Goal: Contribute content: Add original content to the website for others to see

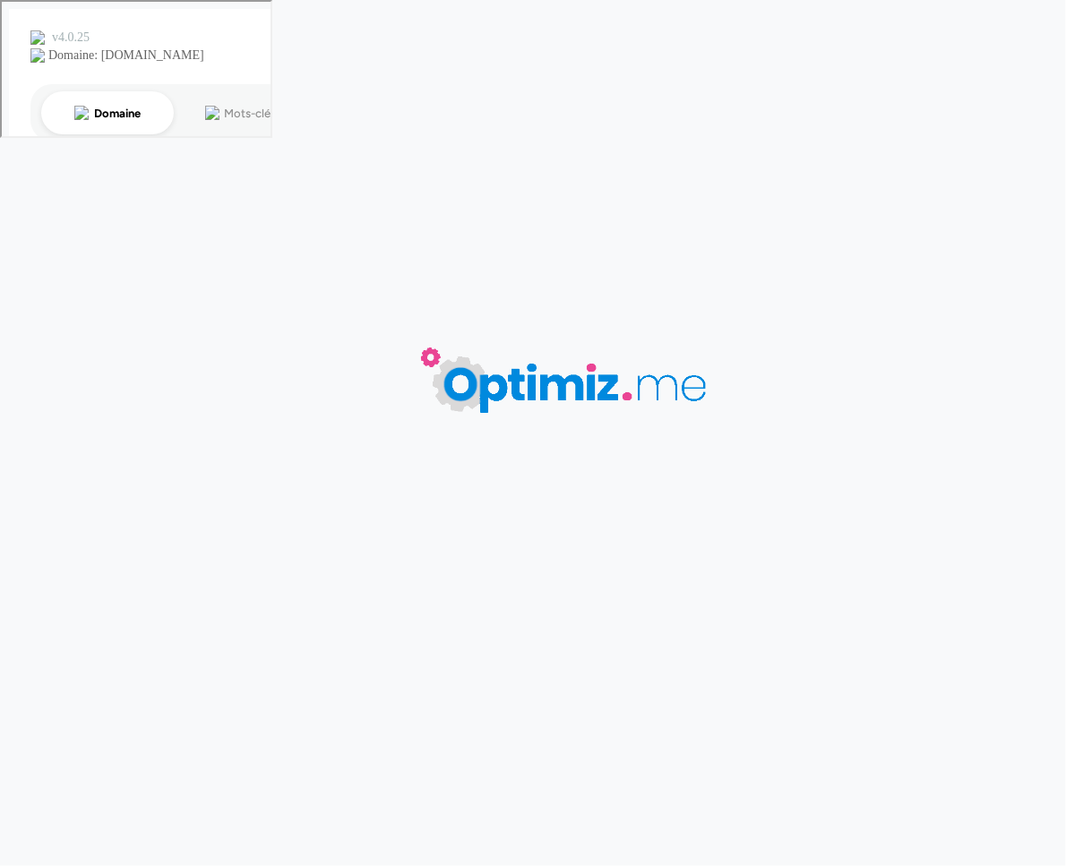
type input "Lunch Box Personnalisable"
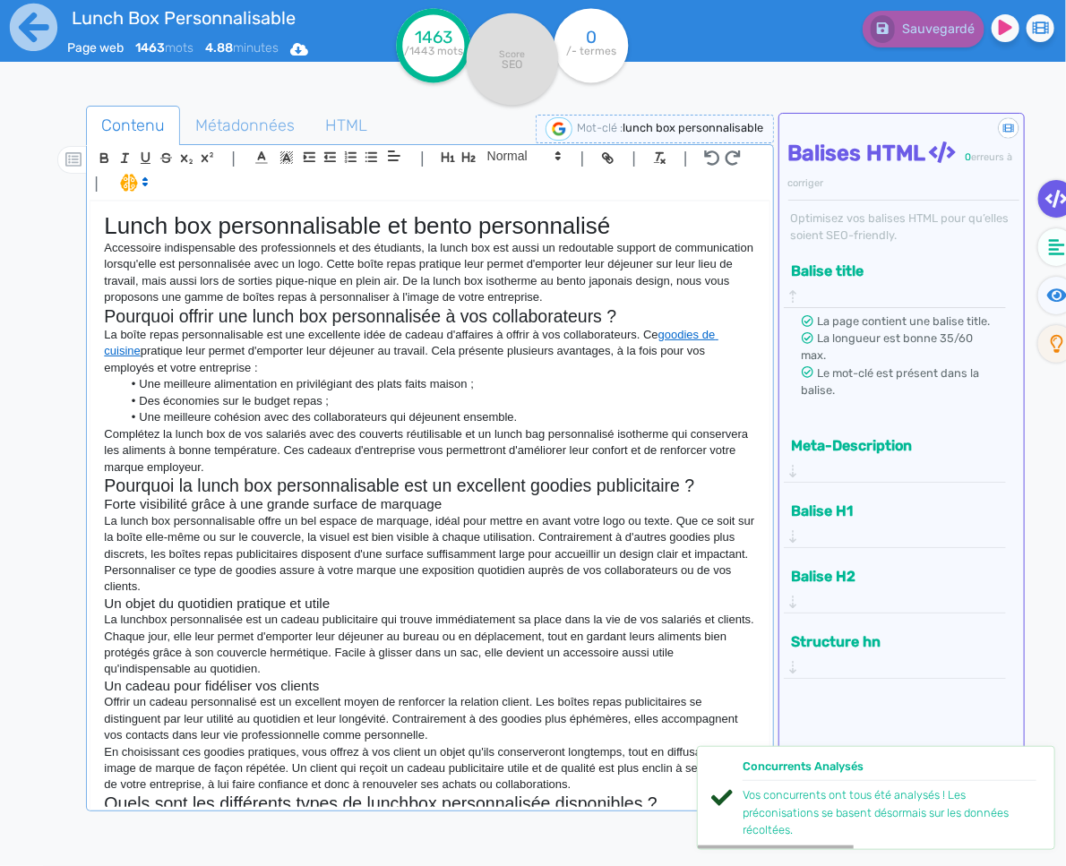
click at [671, 298] on p "Accessoire indispensable des professionnels et des étudiants, la lunch box est …" at bounding box center [429, 273] width 651 height 66
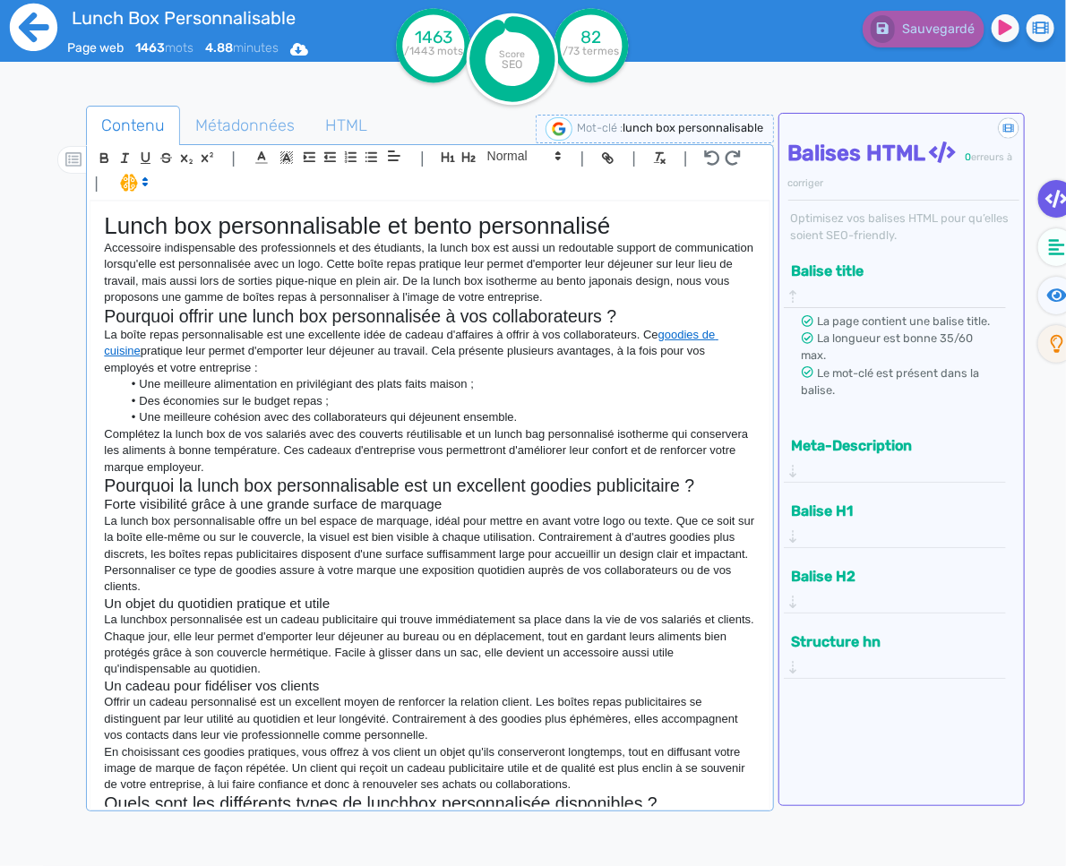
click at [21, 49] on icon at bounding box center [33, 27] width 49 height 49
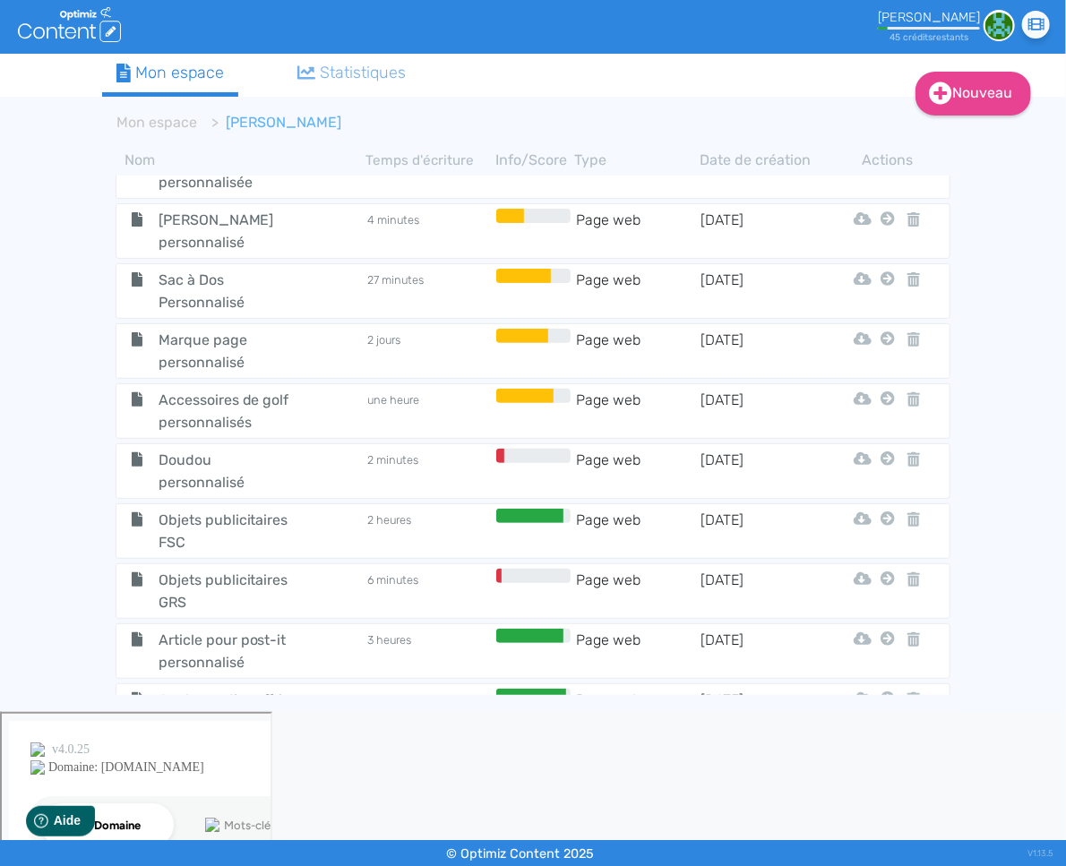
scroll to position [947, 0]
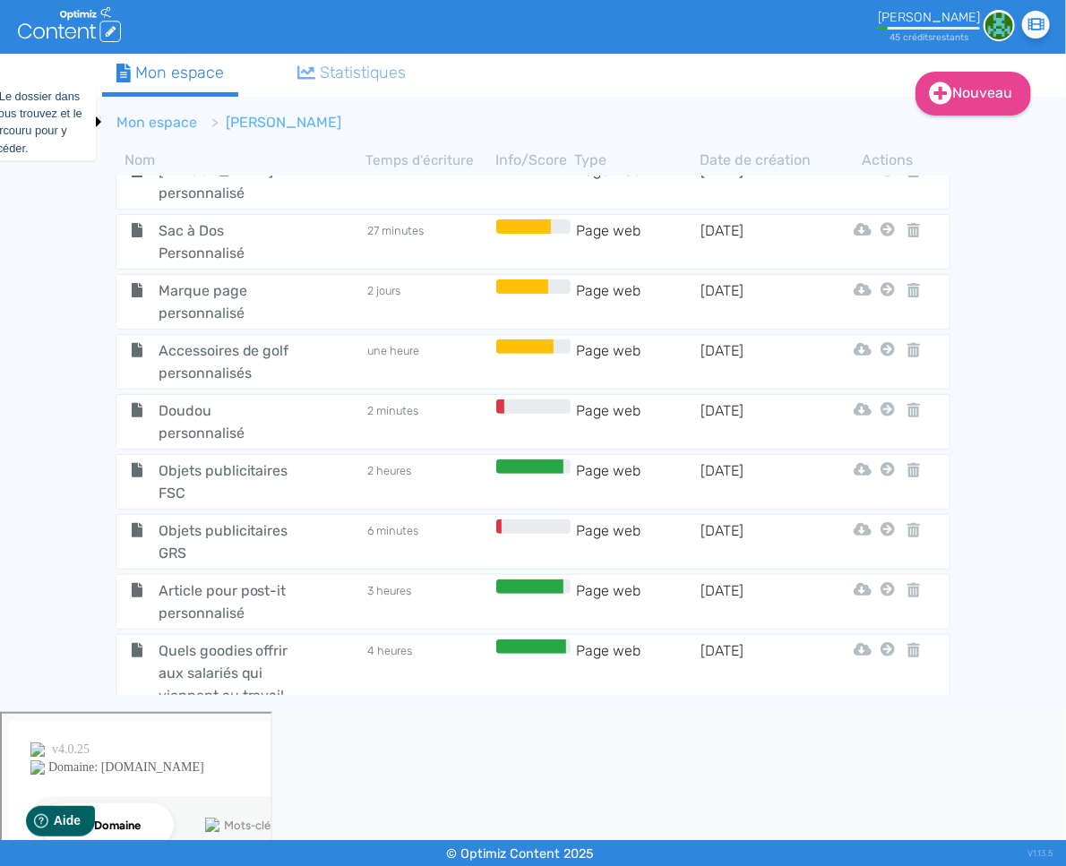
click at [144, 120] on link "Mon espace" at bounding box center [156, 122] width 81 height 17
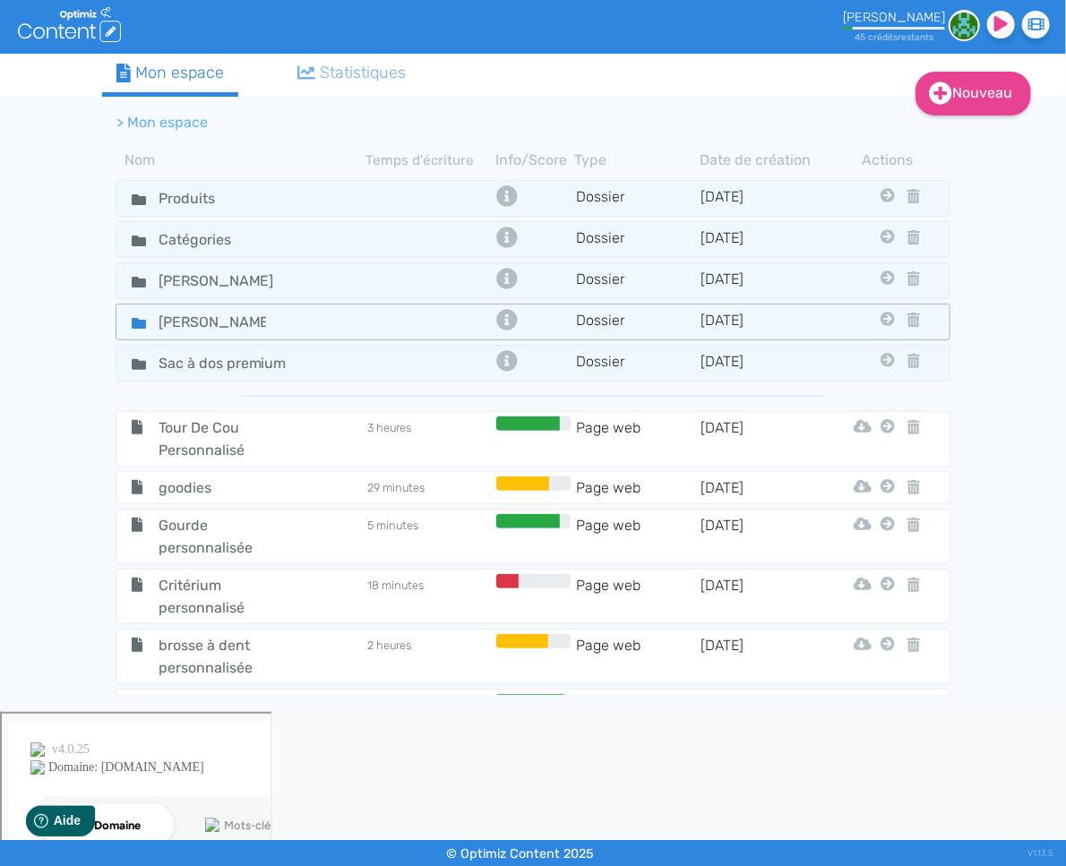
click at [141, 316] on icon at bounding box center [139, 323] width 14 height 14
click at [135, 318] on icon at bounding box center [139, 323] width 14 height 11
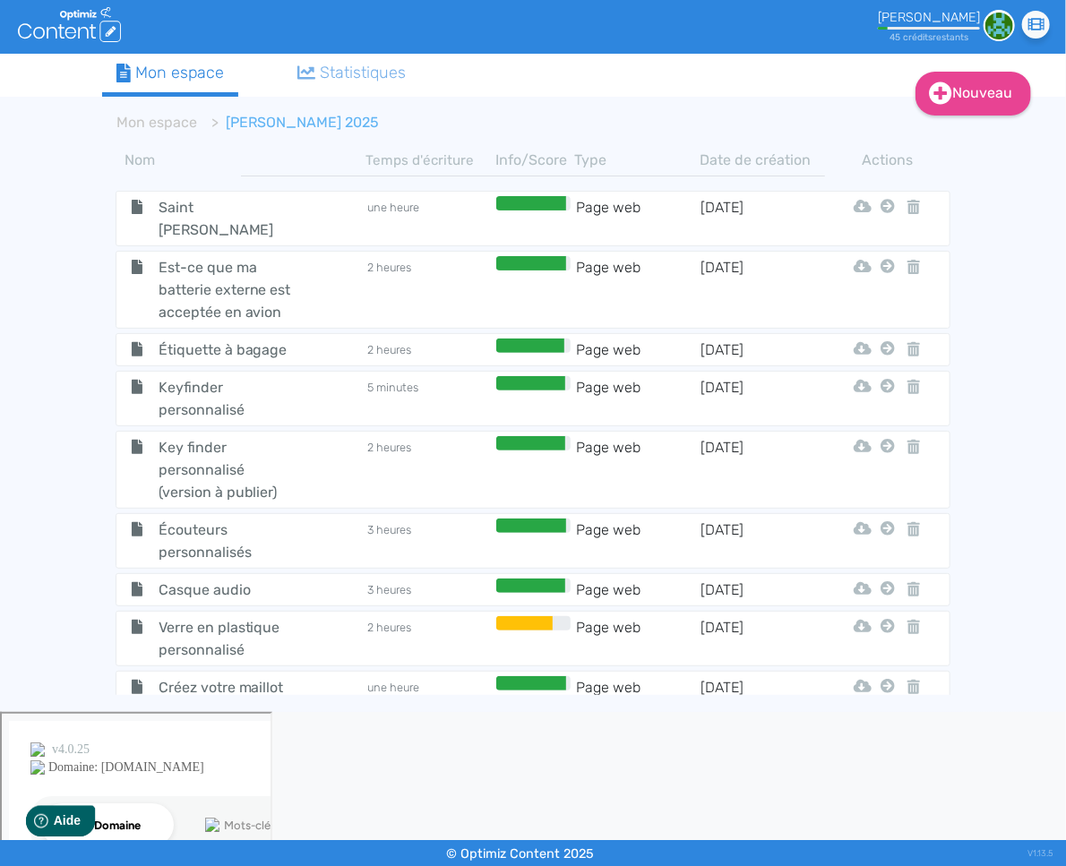
scroll to position [531, 0]
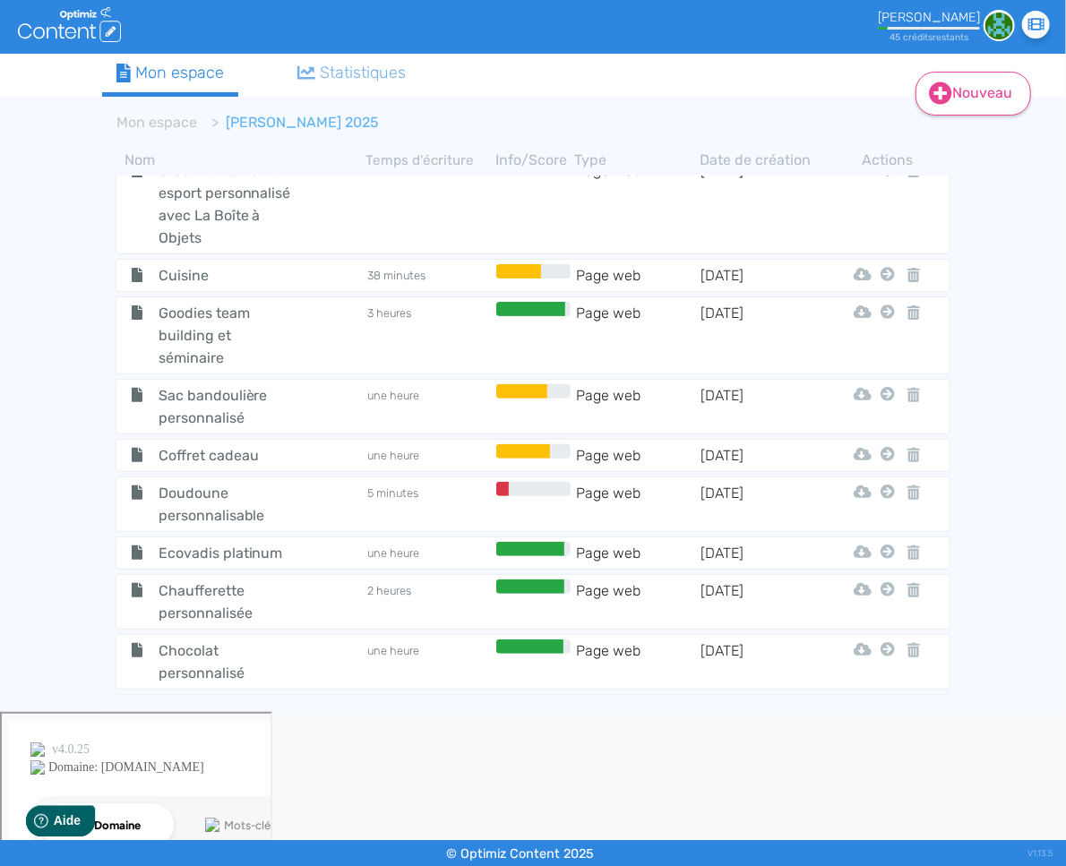
click at [984, 96] on link "Nouveau" at bounding box center [973, 94] width 116 height 44
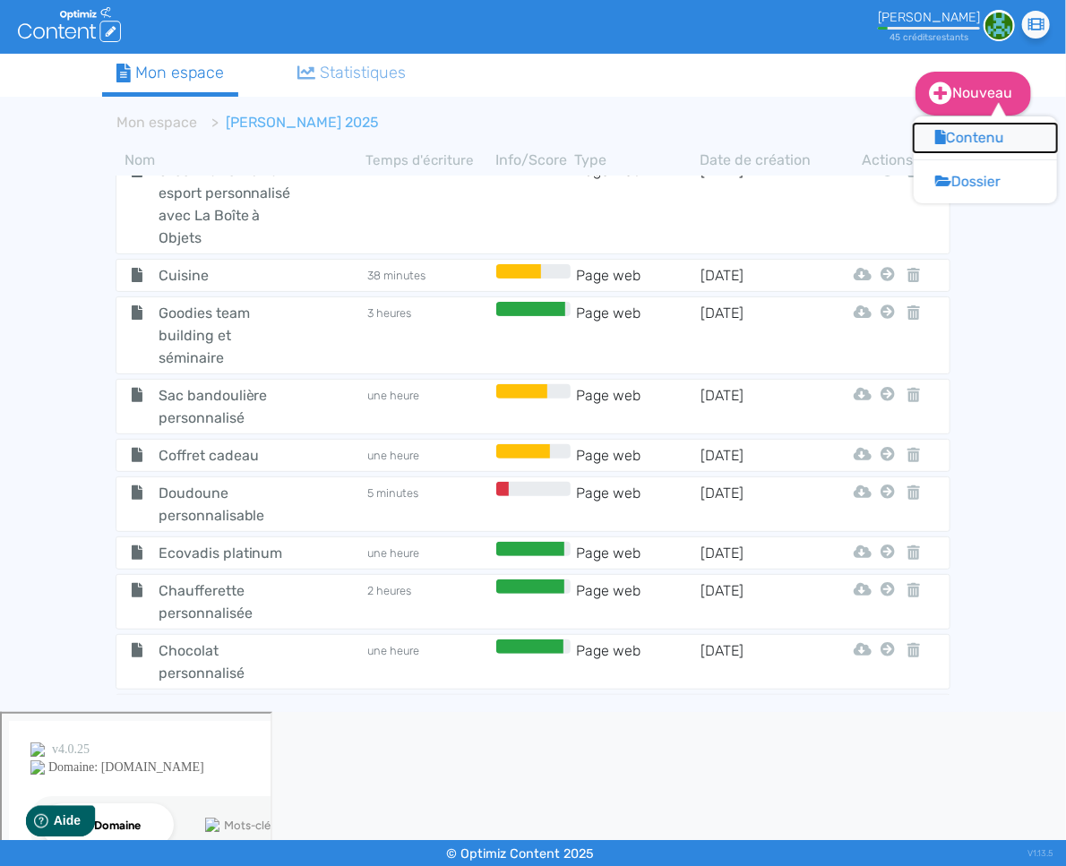
click at [981, 139] on button "Contenu" at bounding box center [984, 138] width 143 height 29
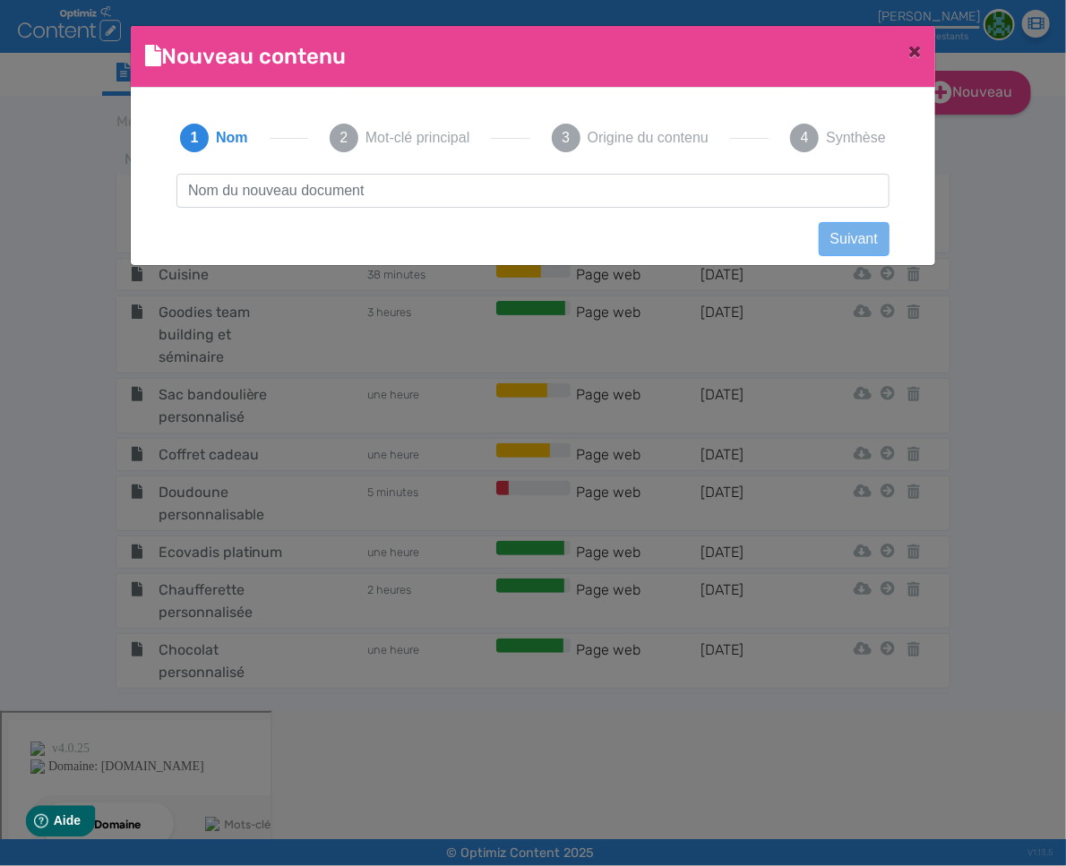
click at [532, 193] on input "text" at bounding box center [532, 191] width 713 height 34
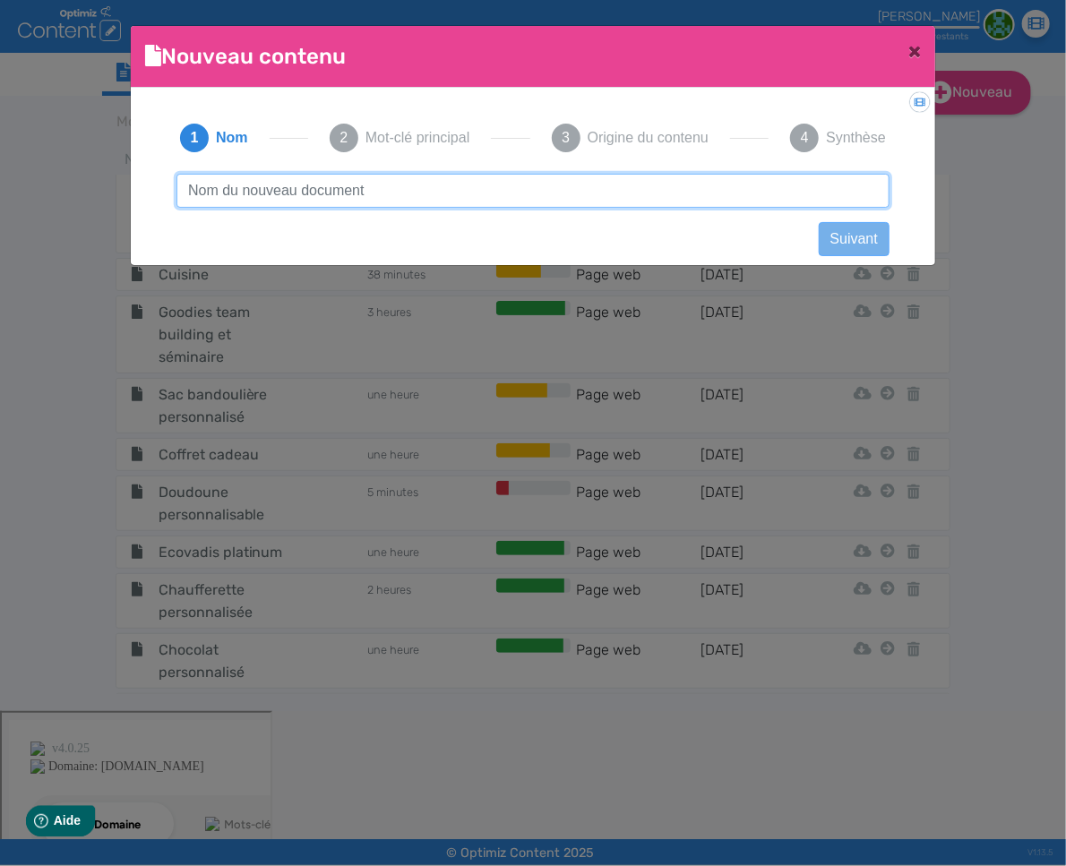
click at [385, 190] on input "text" at bounding box center [532, 191] width 713 height 34
type input "Bracelet éponge personnalisé"
click button "Suivant" at bounding box center [853, 239] width 71 height 34
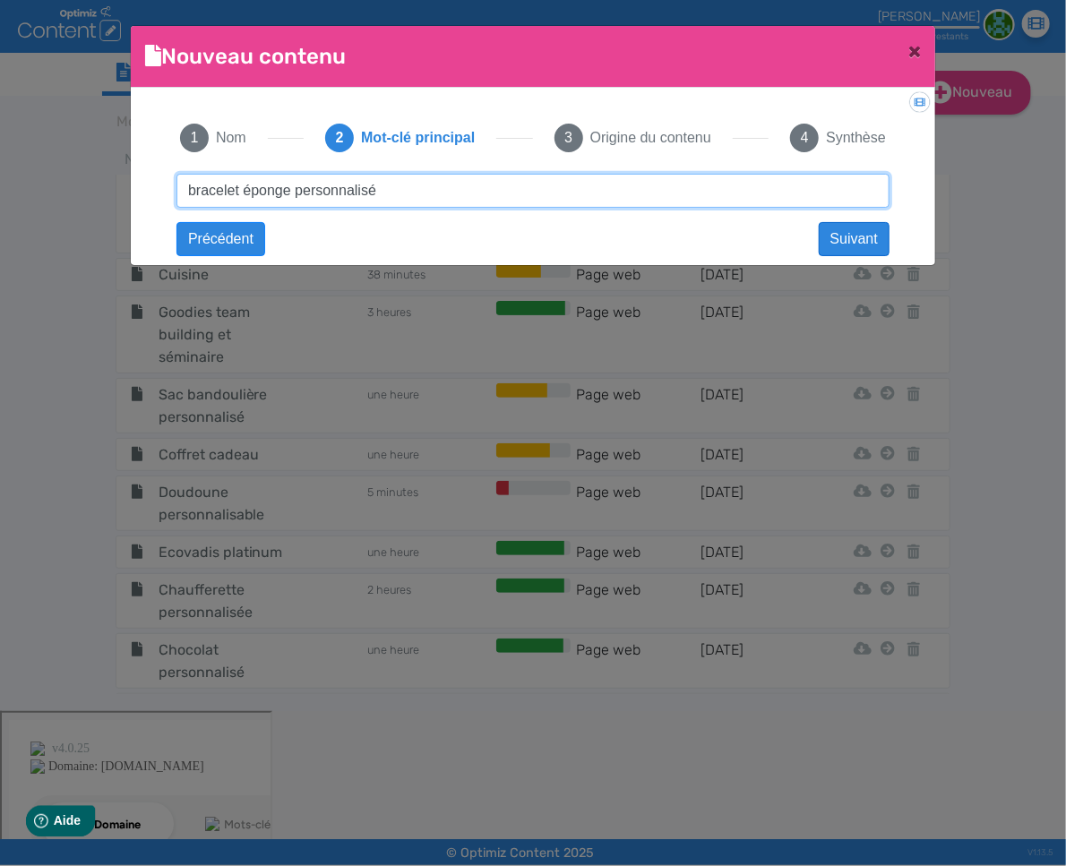
type input "bracelet éponge personnalisé"
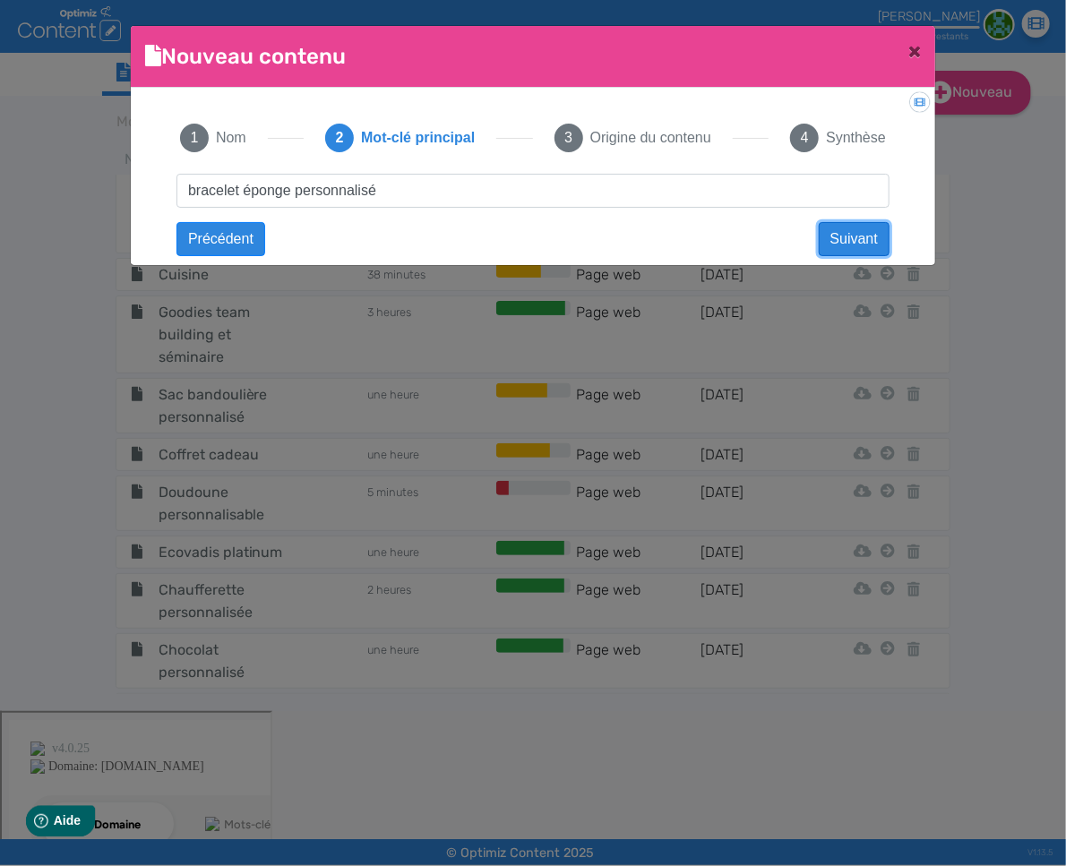
click at [887, 250] on button "Suivant" at bounding box center [853, 239] width 71 height 34
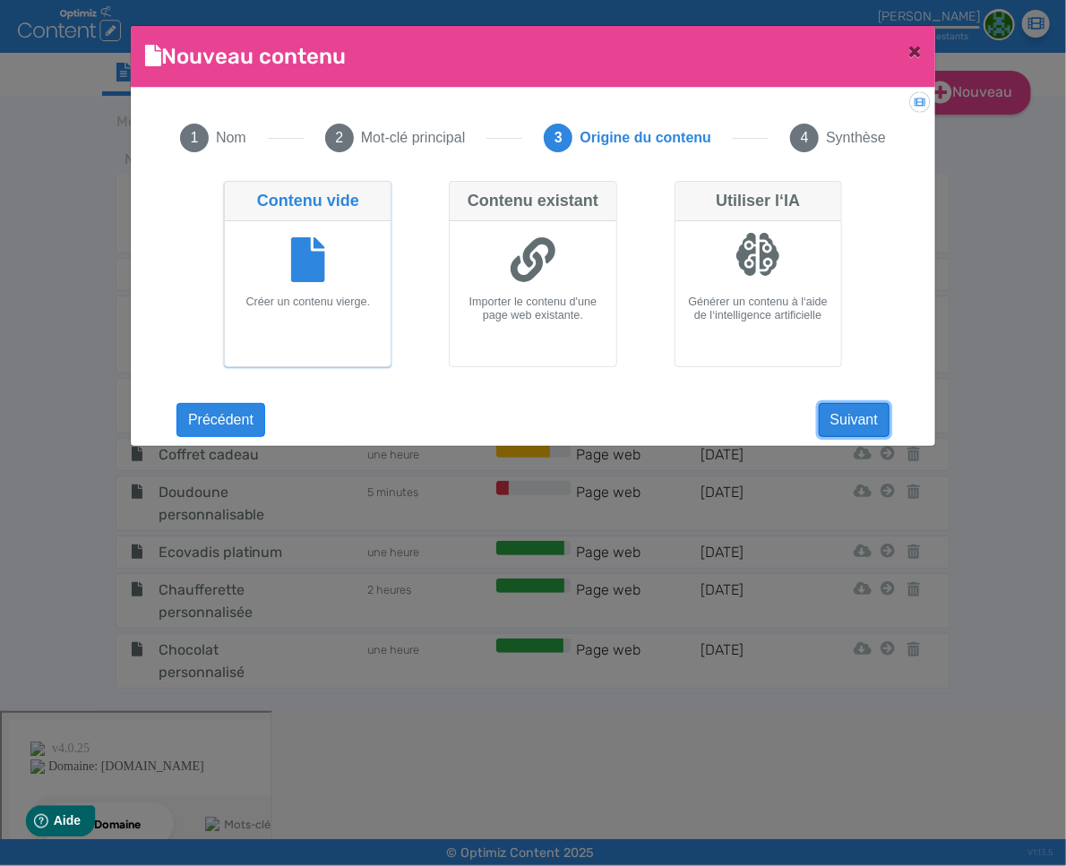
click at [869, 411] on button "Suivant" at bounding box center [853, 420] width 71 height 34
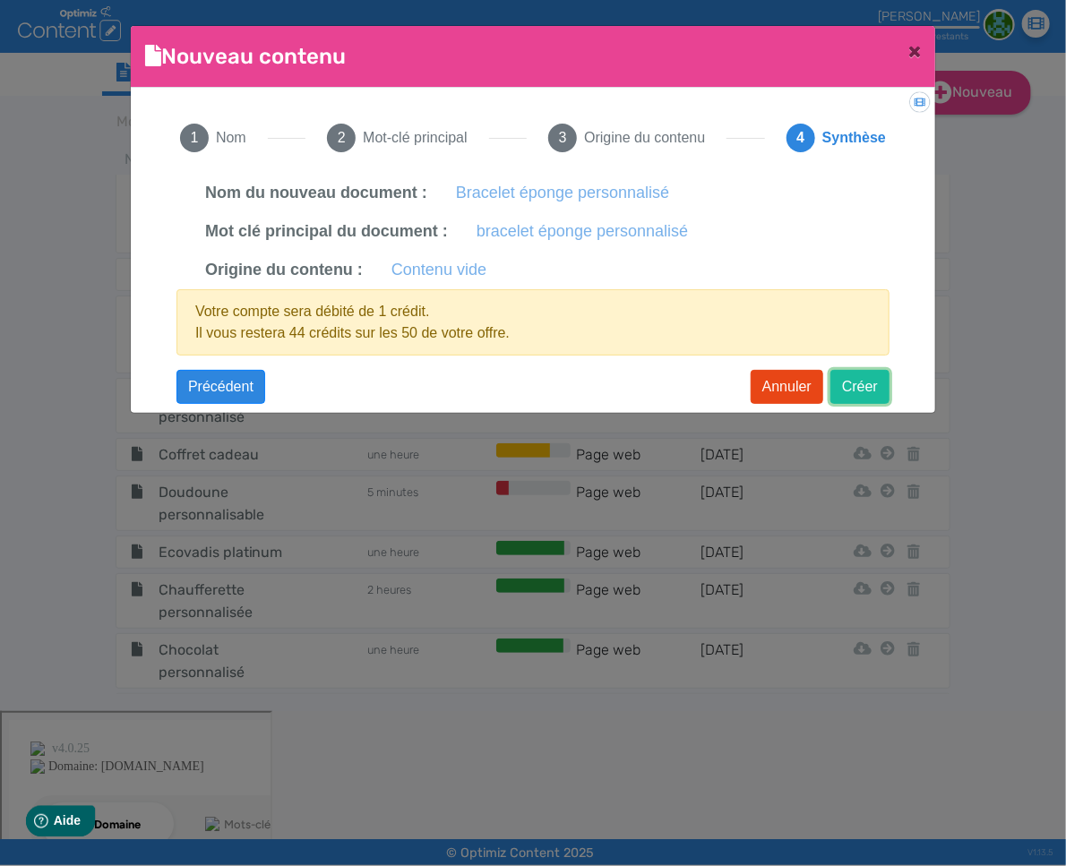
click at [867, 391] on button "Créer" at bounding box center [859, 387] width 59 height 34
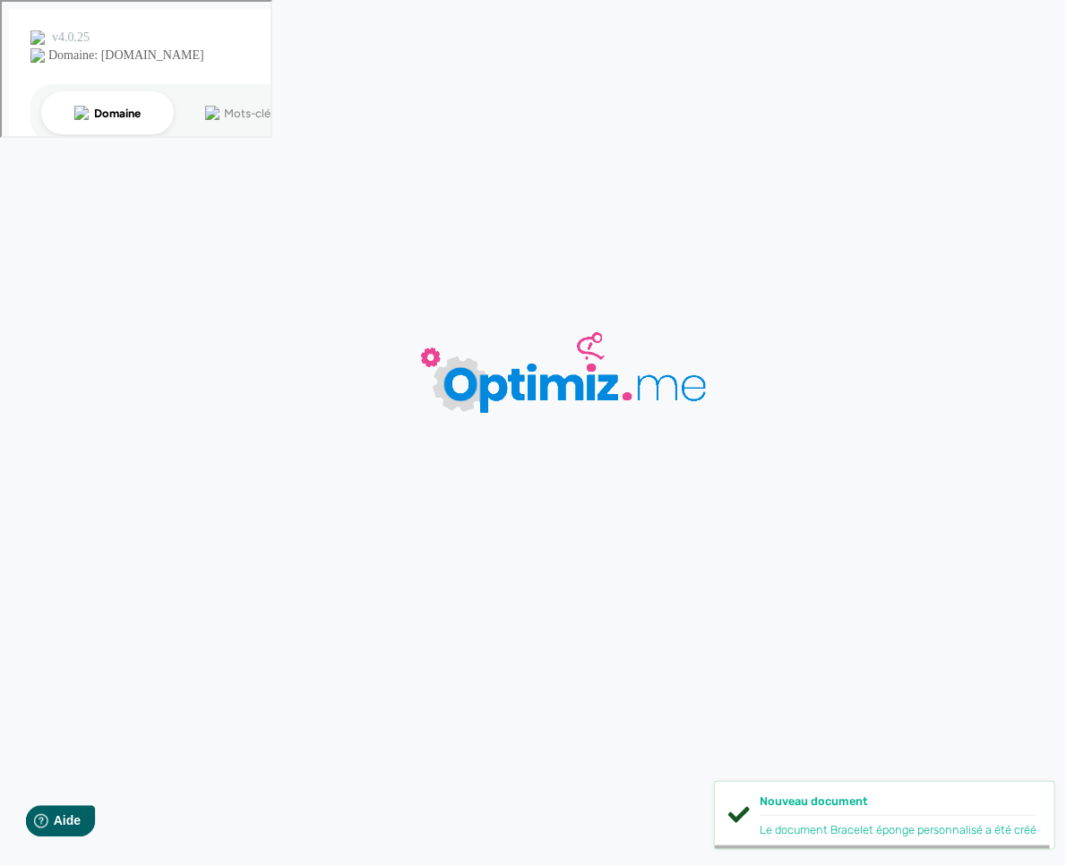
type input "Bracelet éponge personnalisé"
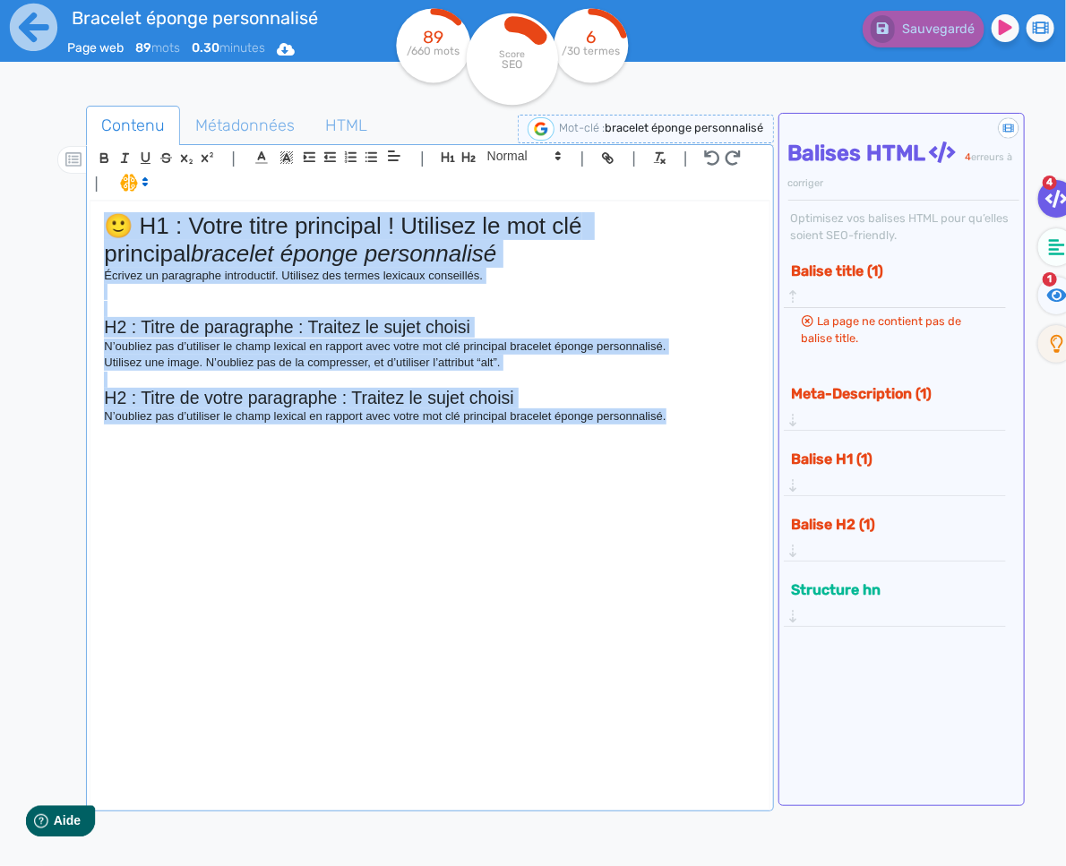
drag, startPoint x: 713, startPoint y: 416, endPoint x: 18, endPoint y: 131, distance: 751.3
click at [18, 131] on div "Bracelet éponge personnalisé Page web 89 mots 0.30 minutes Html Pdf Word 89 /66…" at bounding box center [533, 489] width 1066 height 979
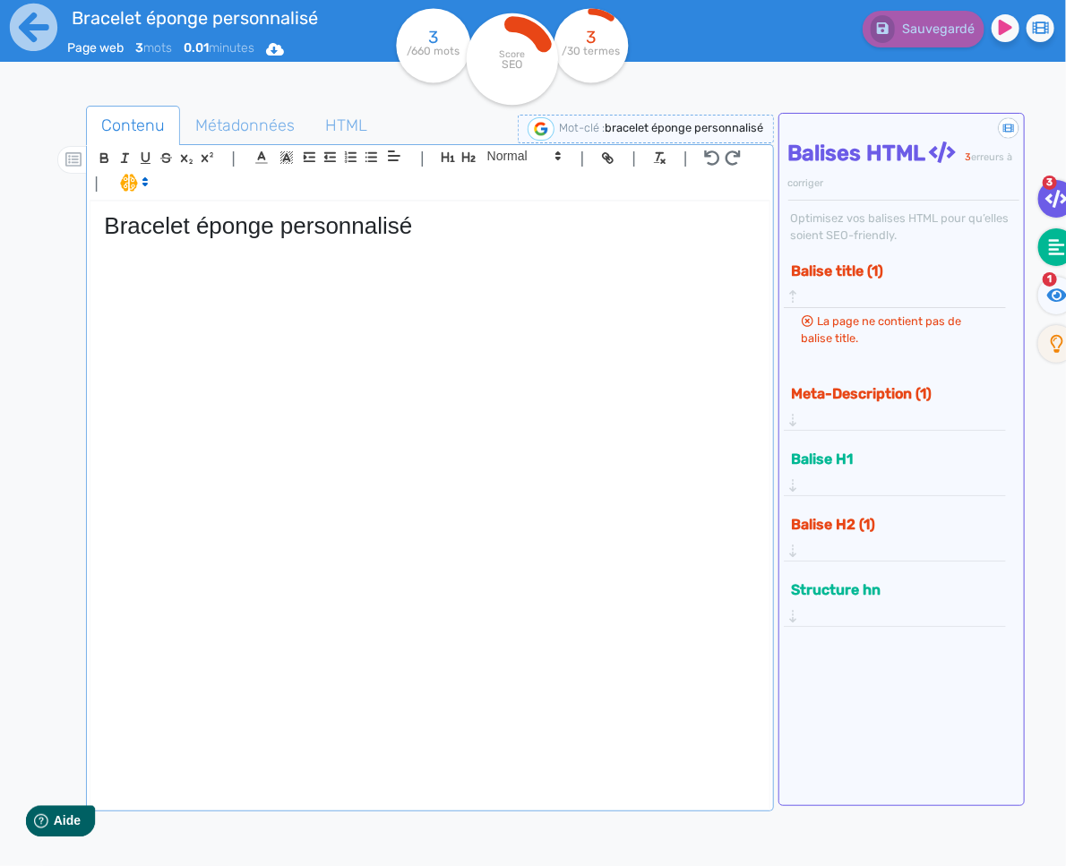
click at [1049, 242] on icon at bounding box center [1057, 247] width 16 height 18
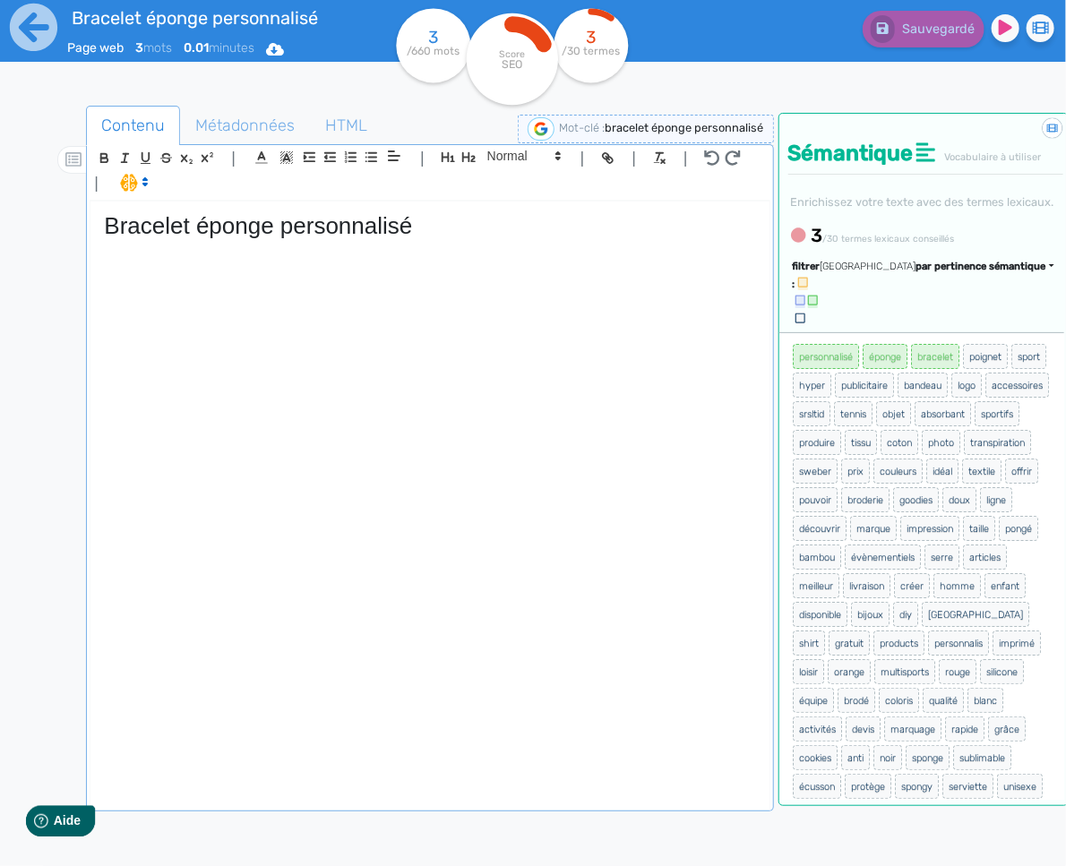
click at [967, 272] on span "par pertinence sémantique" at bounding box center [981, 267] width 130 height 12
click at [942, 332] on link "par fréquence" at bounding box center [895, 320] width 150 height 24
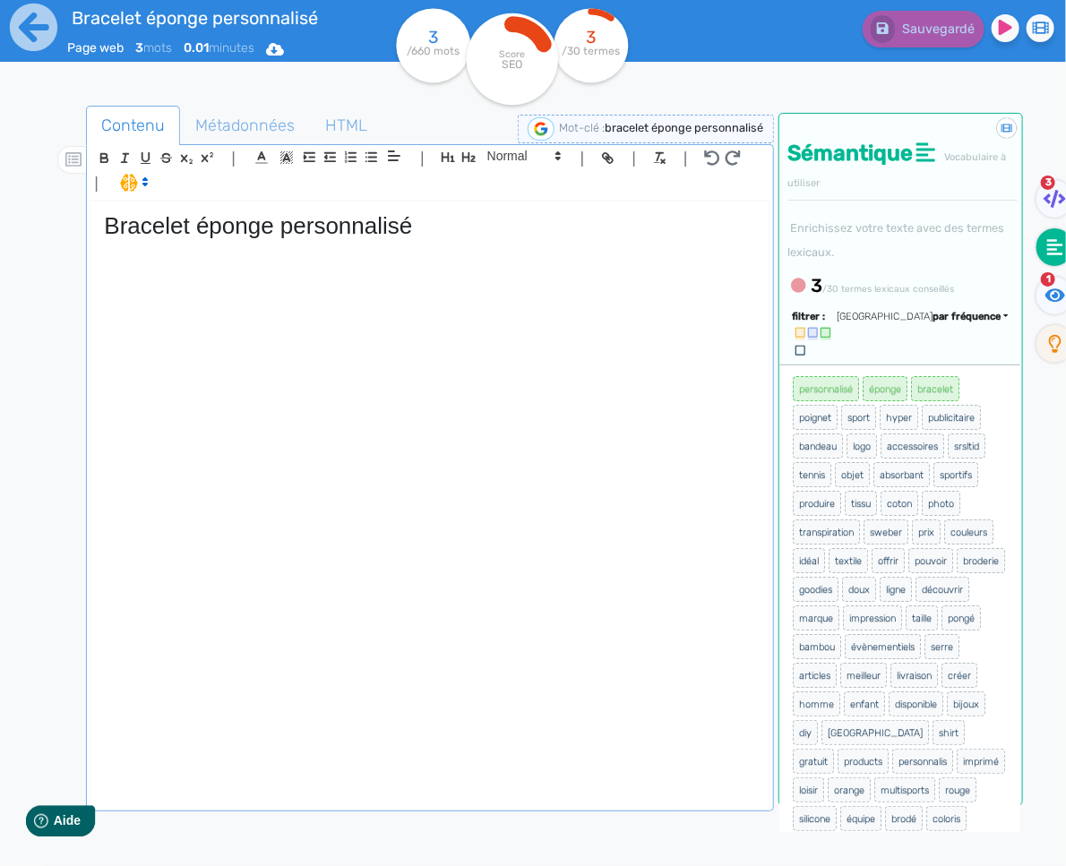
click at [297, 270] on div "Bracelet éponge personnalisé" at bounding box center [429, 504] width 678 height 606
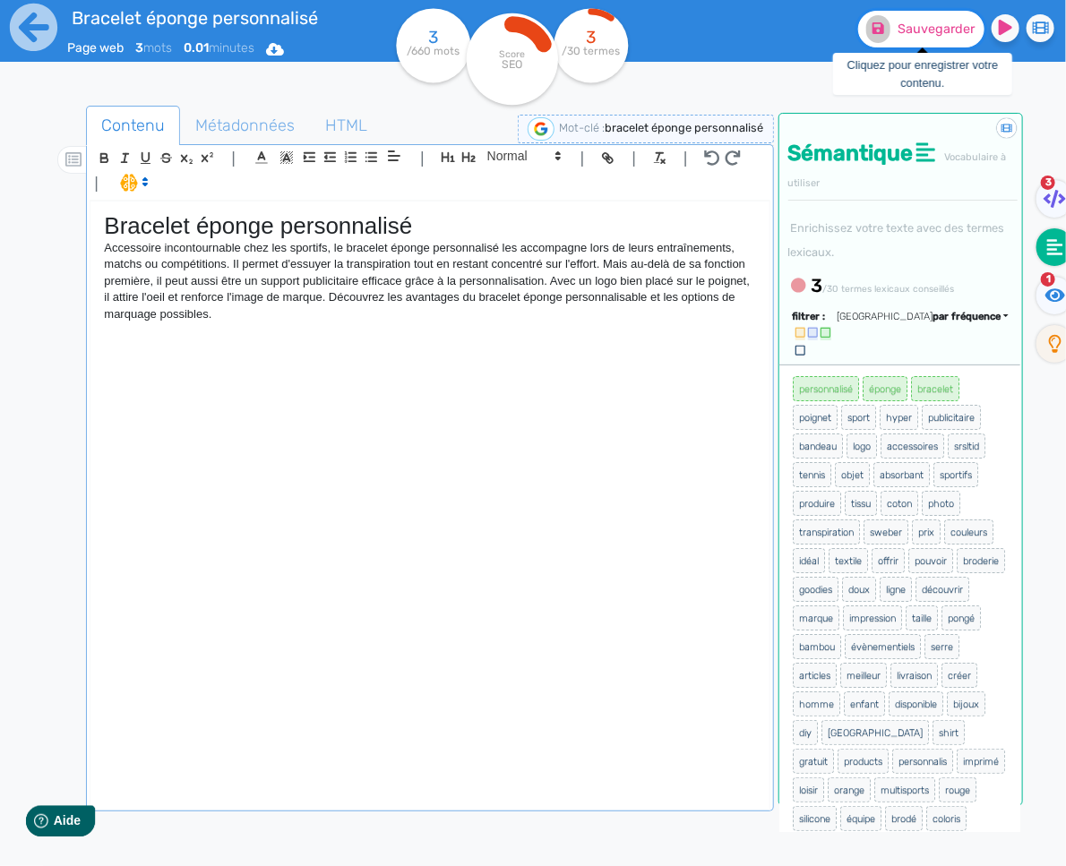
click at [930, 36] on span "Sauvegarder" at bounding box center [935, 28] width 77 height 15
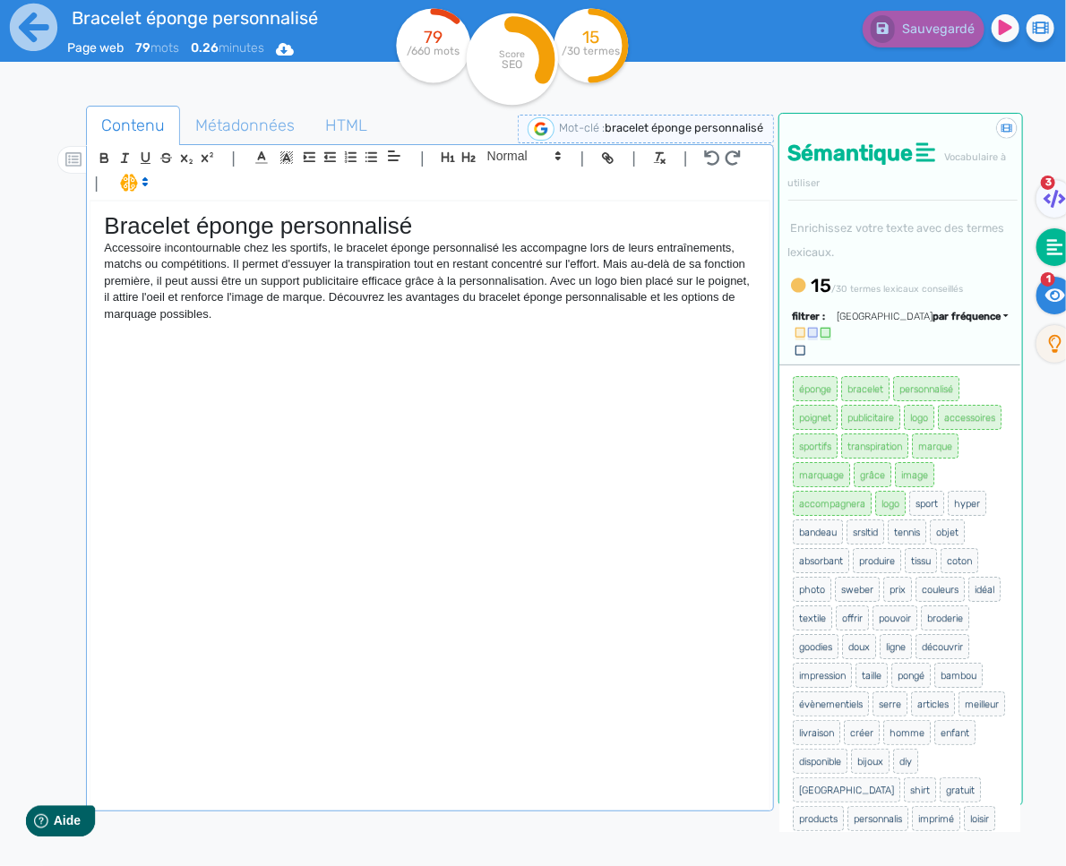
click at [1058, 295] on icon at bounding box center [1055, 294] width 21 height 13
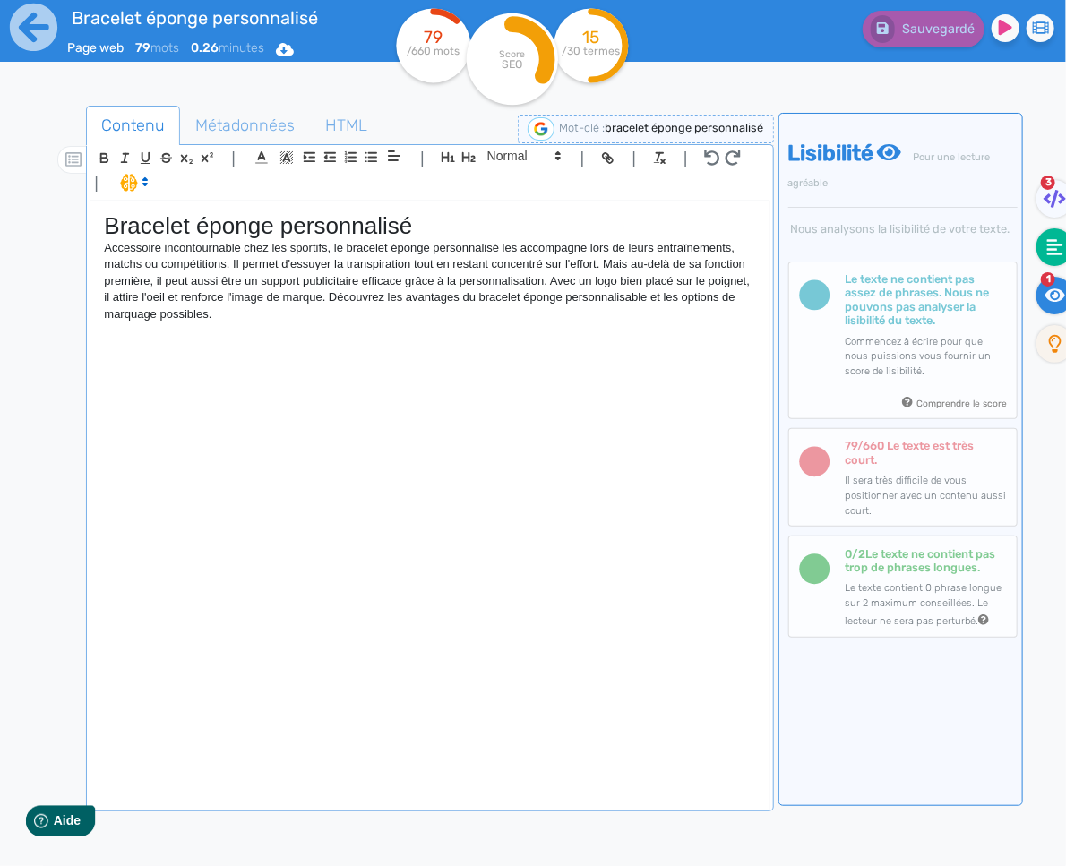
click at [1049, 261] on fa-icon at bounding box center [1054, 247] width 37 height 38
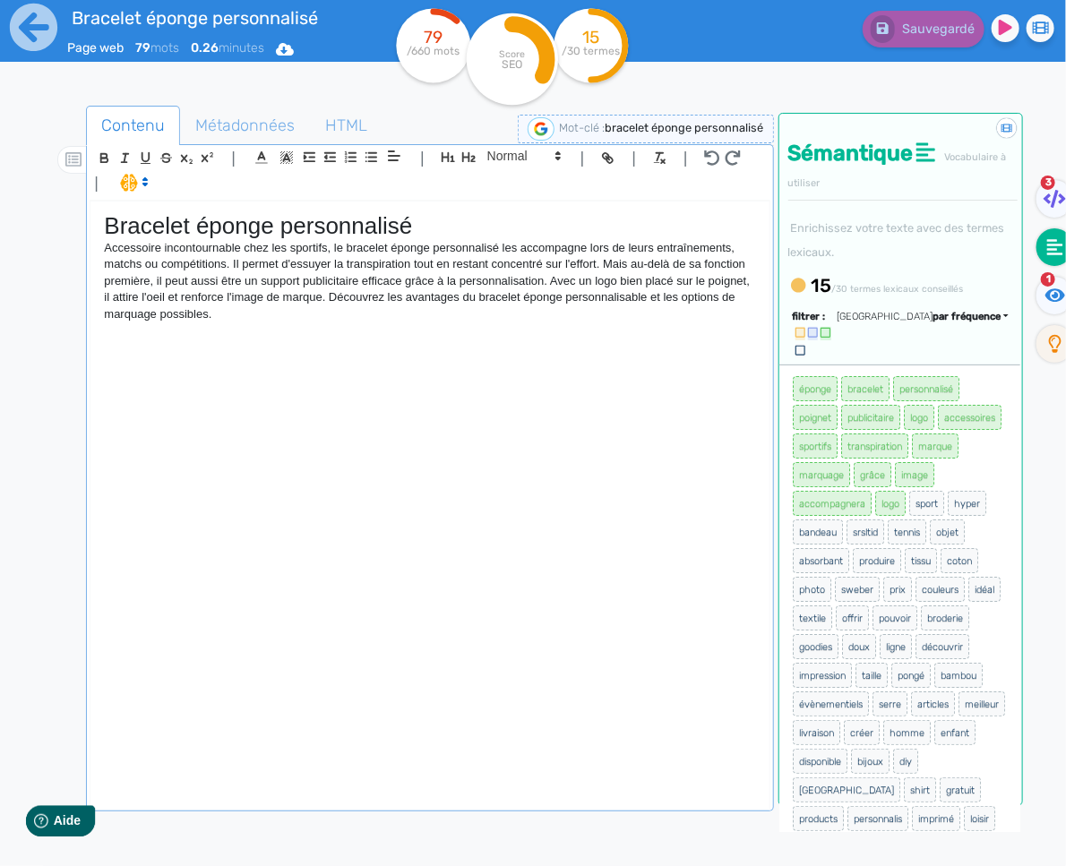
click at [377, 323] on div "Bracelet éponge personnalisé Accessoire incontournable chez les sportifs, le br…" at bounding box center [429, 504] width 678 height 606
click at [175, 412] on div "Bracelet éponge personnalisé Accessoire incontournable chez les sportifs, le br…" at bounding box center [429, 504] width 678 height 606
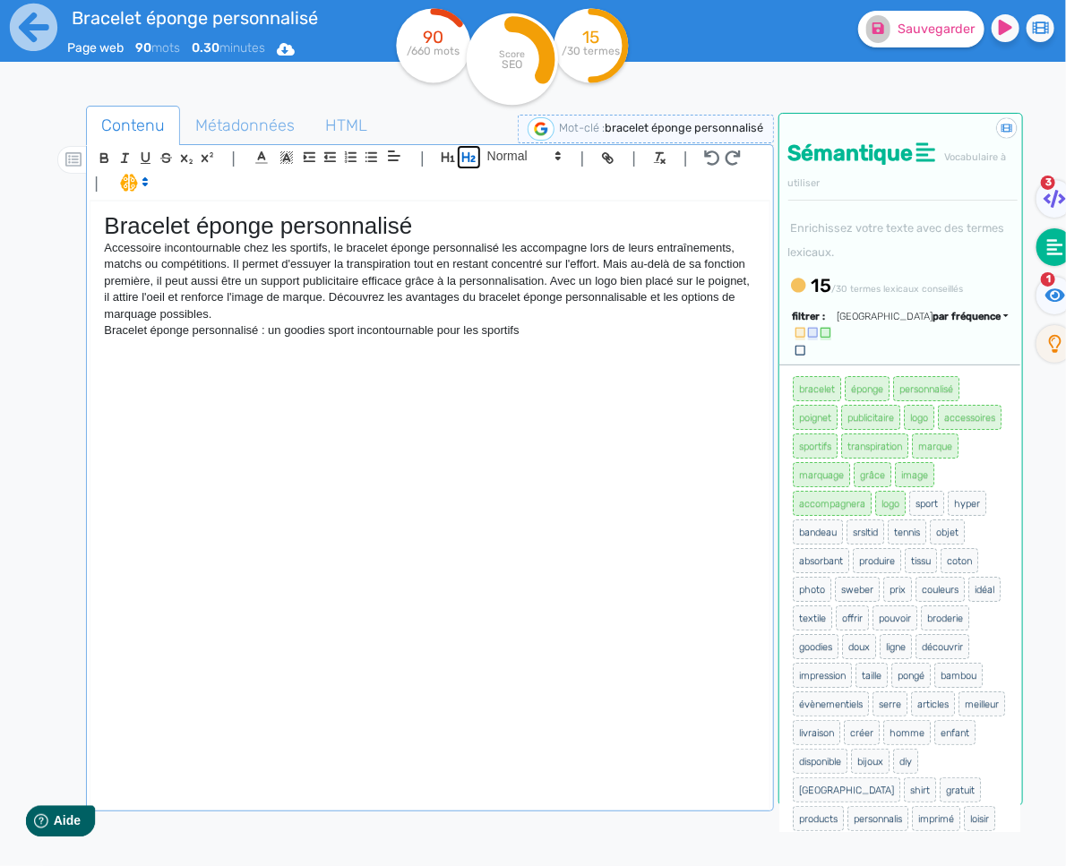
click at [472, 159] on icon "button" at bounding box center [468, 157] width 15 height 15
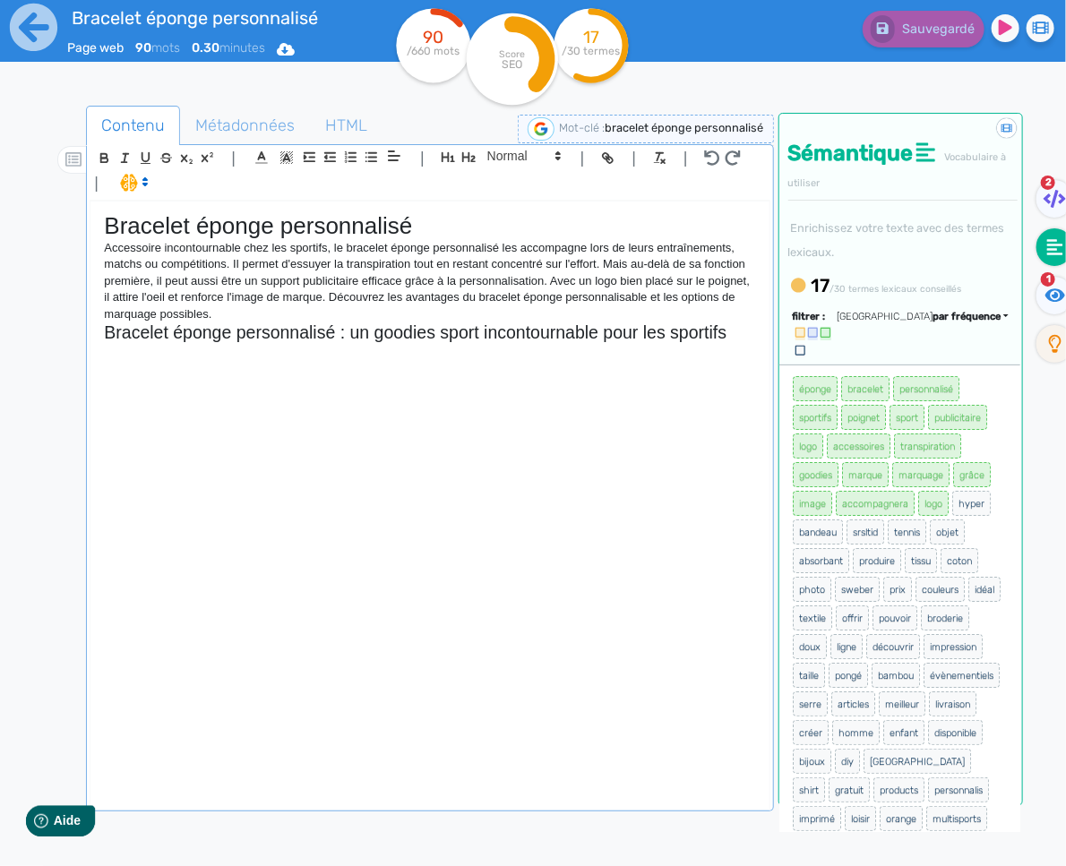
click at [230, 380] on div "Bracelet éponge personnalisé Accessoire incontournable chez les sportifs, le br…" at bounding box center [429, 504] width 678 height 606
drag, startPoint x: 730, startPoint y: 339, endPoint x: 597, endPoint y: 330, distance: 132.8
click at [595, 331] on h2 "Bracelet éponge personnalisé : un goodies sport incontournable pour les sportifs" at bounding box center [429, 332] width 651 height 21
click at [334, 354] on p at bounding box center [429, 351] width 651 height 16
click at [116, 339] on h2 "Bracelet éponge personnalisé : un goodies sport incontournable" at bounding box center [429, 332] width 651 height 21
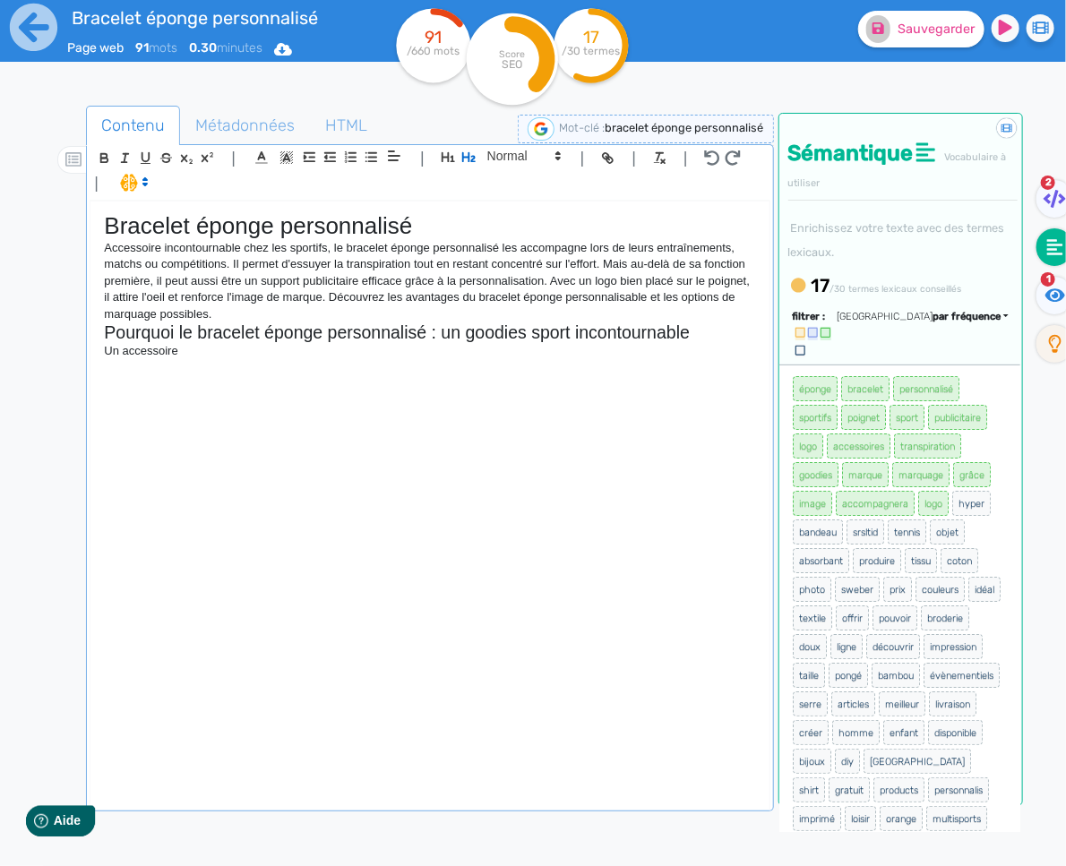
click at [435, 333] on h2 "Pourquoi le bracelet éponge personnalisé : un goodies sport incontournable" at bounding box center [429, 332] width 651 height 21
click at [729, 332] on h2 "Pourquoi le bracelet éponge personnalisé est un goodies sport incontournable" at bounding box center [429, 332] width 651 height 21
click at [201, 353] on p "Un accessoire" at bounding box center [429, 351] width 651 height 16
click at [494, 159] on span at bounding box center [523, 155] width 88 height 21
click at [499, 183] on span at bounding box center [523, 187] width 72 height 31
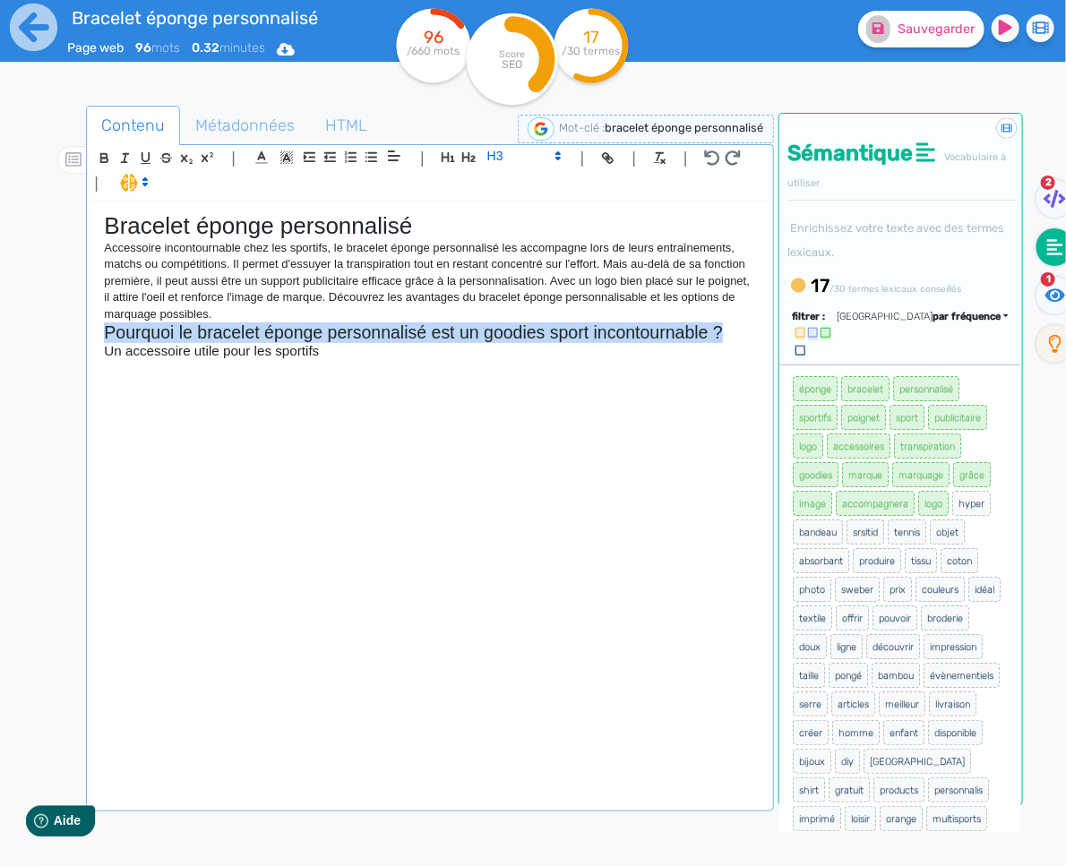
drag, startPoint x: 724, startPoint y: 334, endPoint x: 75, endPoint y: 331, distance: 648.3
click at [76, 331] on div "Contenu Métadonnées HTML | | H3 H4 H5 H6 Normal | | | | Bracelet éponge personn…" at bounding box center [559, 540] width 1014 height 878
copy h2 "Pourquoi le bracelet éponge personnalisé est un goodies sport incontournable ?"
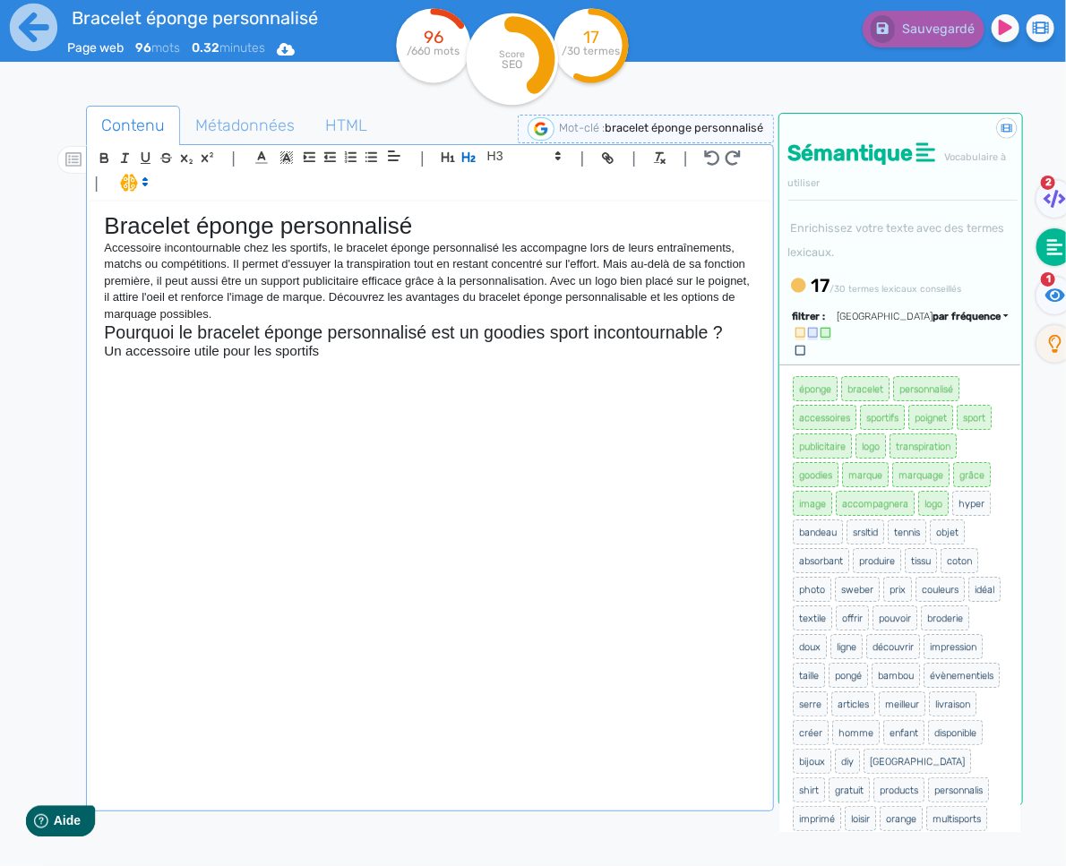
click at [209, 381] on div "Bracelet éponge personnalisé Accessoire incontournable chez les sportifs, le br…" at bounding box center [429, 504] width 678 height 606
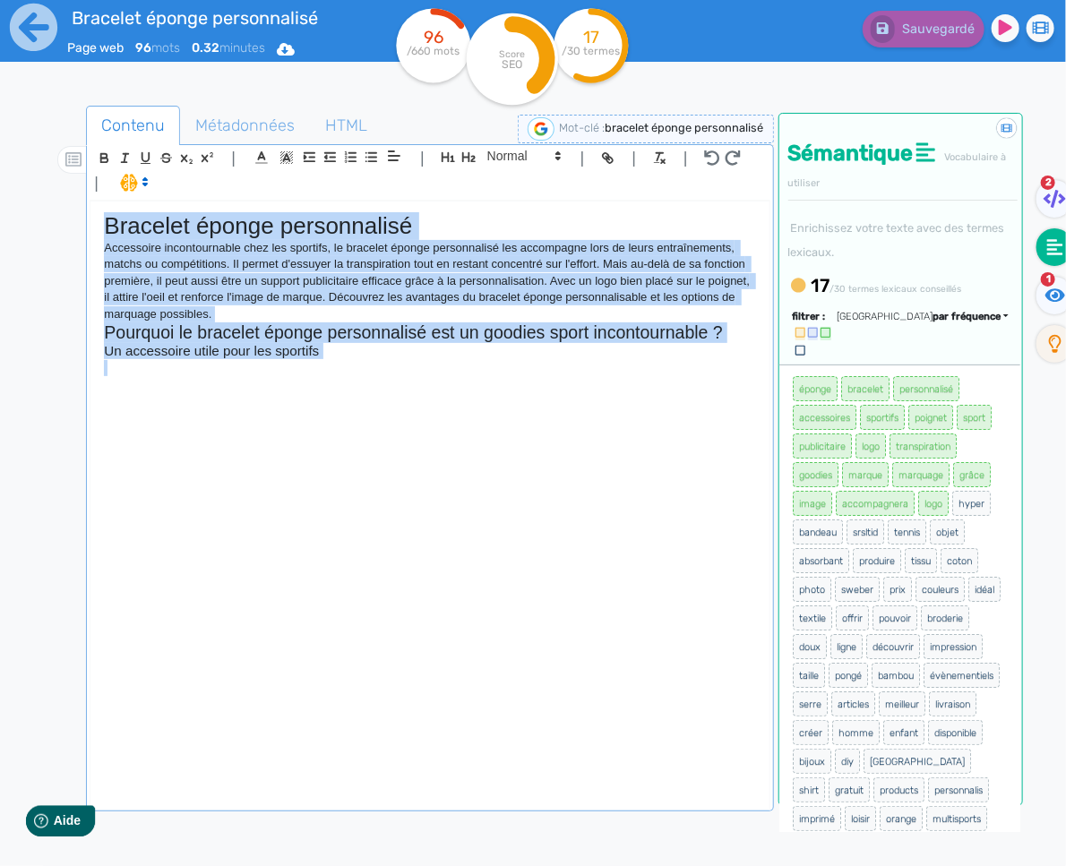
click at [450, 409] on div "Bracelet éponge personnalisé Accessoire incontournable chez les sportifs, le br…" at bounding box center [429, 504] width 678 height 606
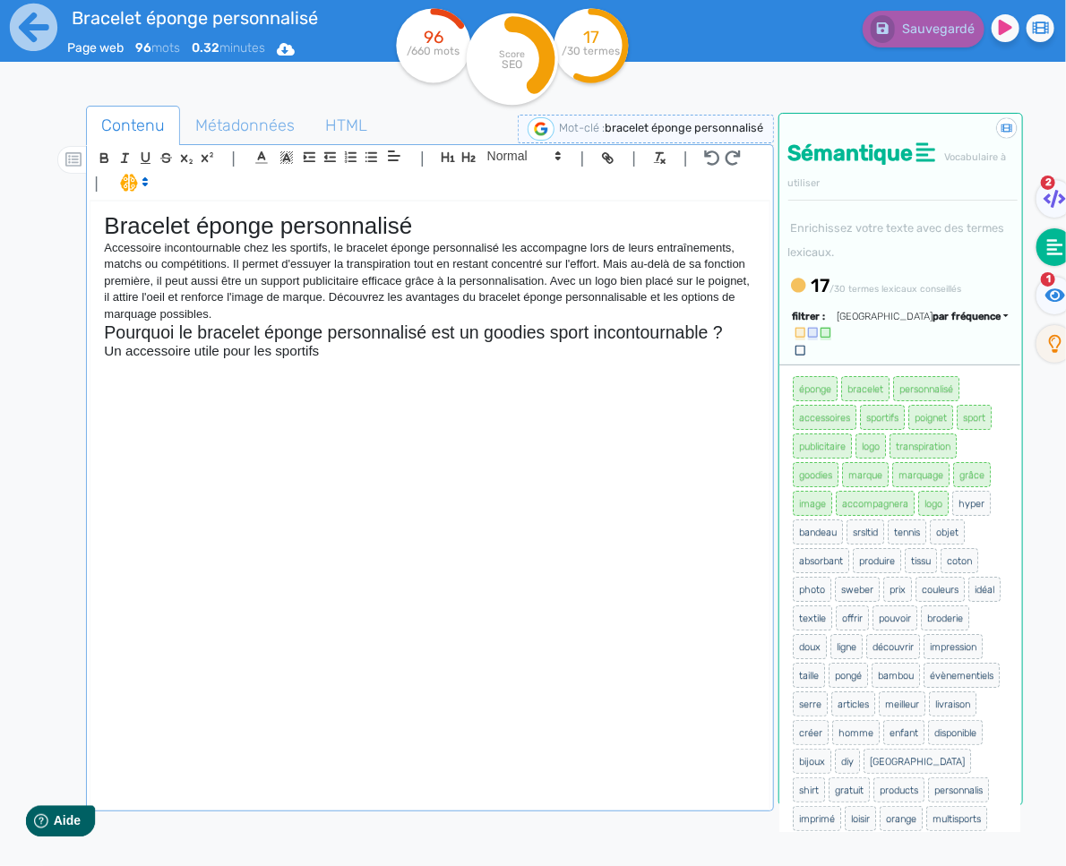
click at [244, 389] on div "Bracelet éponge personnalisé Accessoire incontournable chez les sportifs, le br…" at bounding box center [429, 504] width 678 height 606
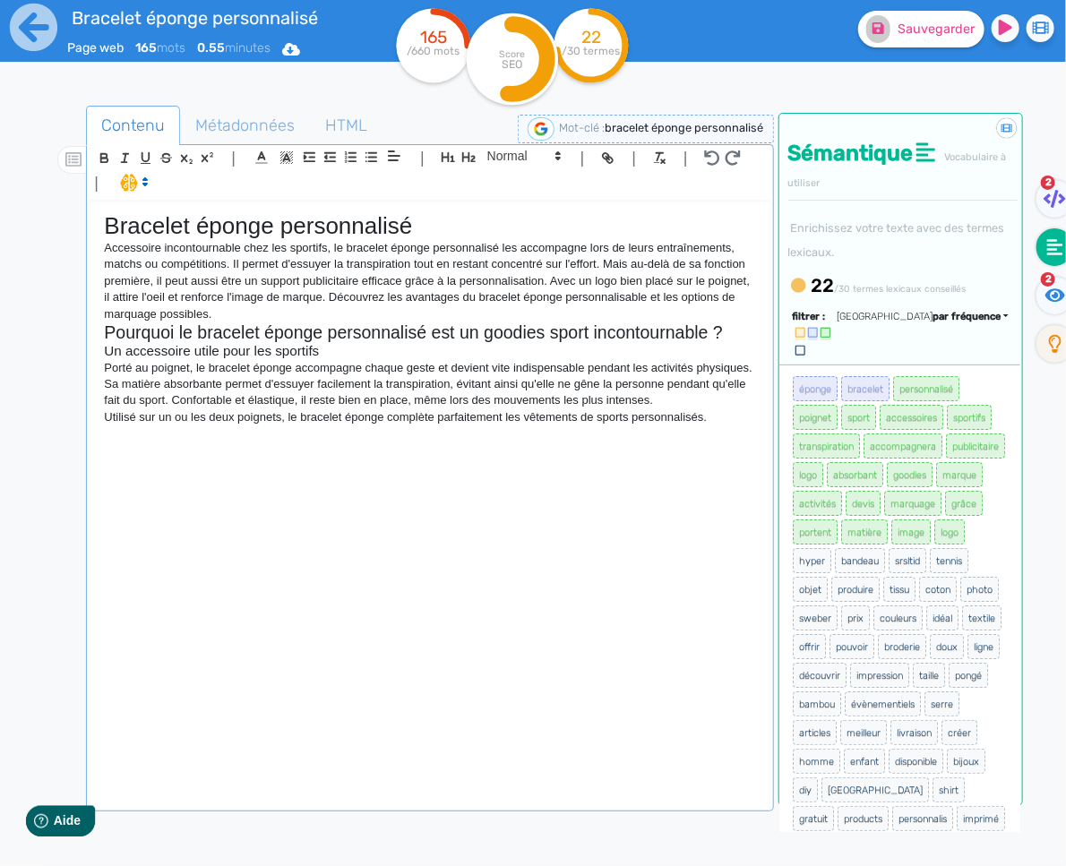
click at [519, 416] on p "Utilisé sur un ou les deux poignets, le bracelet éponge complète parfaitement l…" at bounding box center [429, 417] width 651 height 16
click at [526, 418] on p "Utilisé sur un ou les deux poignets, le bracelet éponge complète parfaitement l…" at bounding box center [429, 417] width 651 height 16
click at [753, 431] on div "Bracelet éponge personnalisé Accessoire incontournable chez les sportifs, le br…" at bounding box center [429, 504] width 678 height 606
